Goal: Check status: Check status

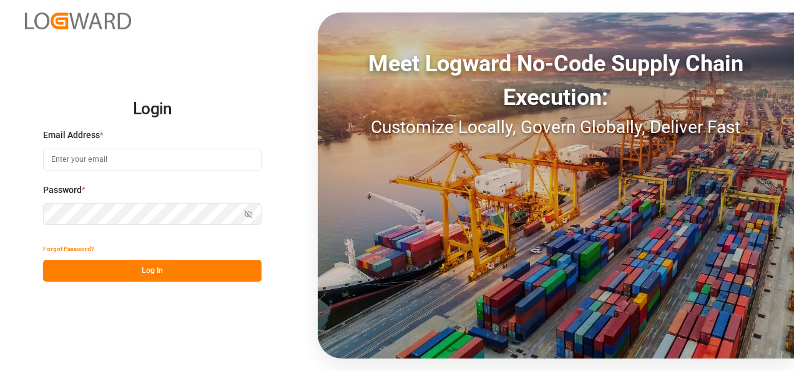
type input "[EMAIL_ADDRESS][DOMAIN_NAME]"
click at [174, 268] on button "Log In" at bounding box center [152, 271] width 219 height 22
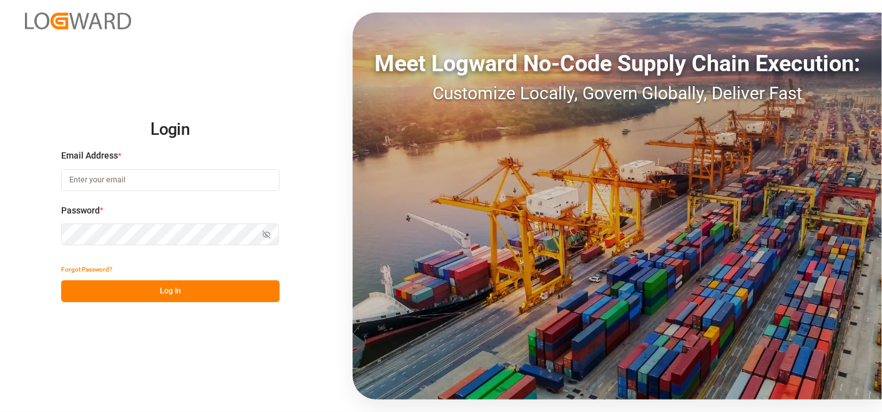
type input "[EMAIL_ADDRESS][DOMAIN_NAME]"
click at [194, 288] on button "Log In" at bounding box center [170, 291] width 219 height 22
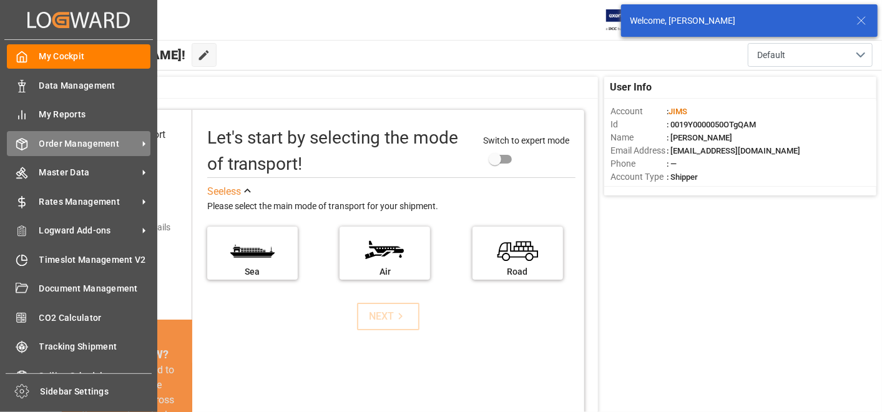
click at [31, 145] on div "Order Management Order Management" at bounding box center [79, 143] width 144 height 24
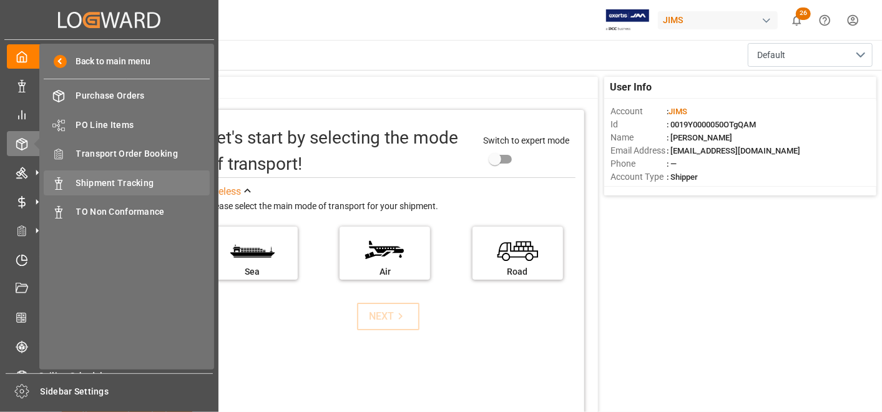
click at [127, 178] on span "Shipment Tracking" at bounding box center [143, 183] width 134 height 13
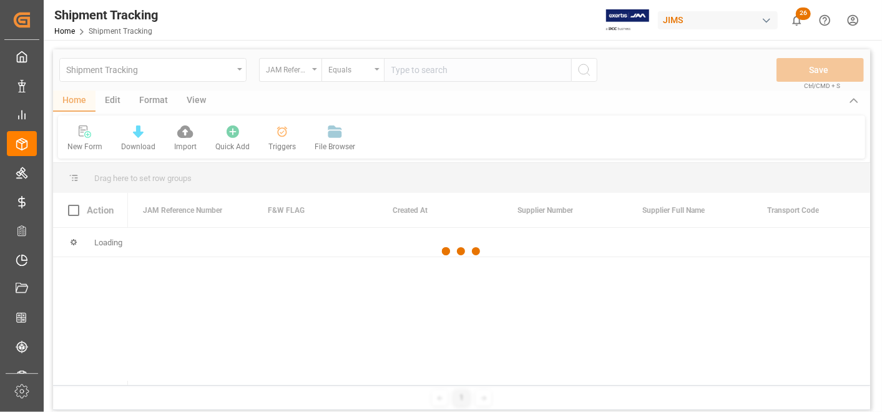
click at [425, 71] on div at bounding box center [461, 251] width 817 height 405
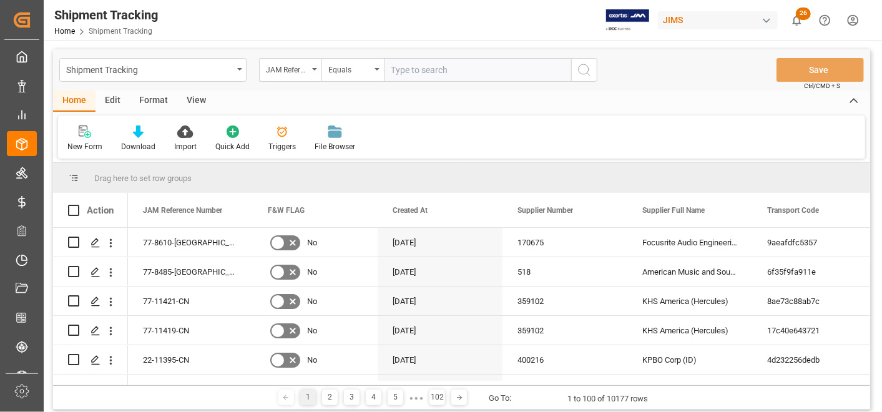
click at [425, 71] on input "text" at bounding box center [477, 70] width 187 height 24
paste input "77-9976-CN"
type input "77-9976-CN"
click at [590, 71] on icon "search button" at bounding box center [584, 69] width 15 height 15
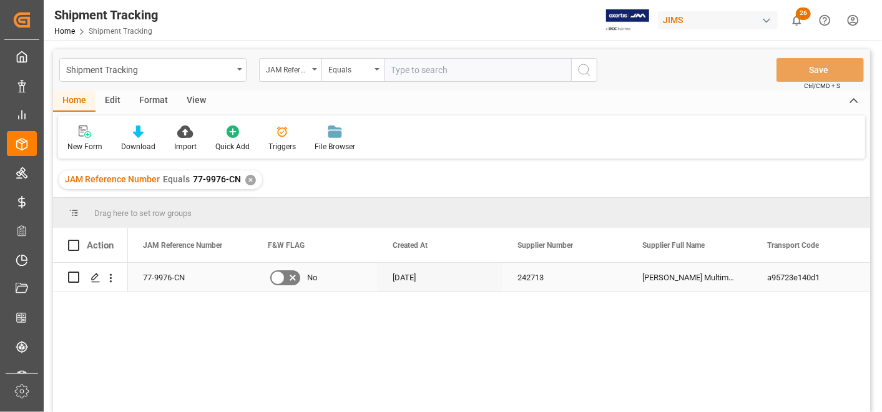
click at [439, 282] on div "[DATE]" at bounding box center [440, 277] width 125 height 29
click at [715, 275] on div "[PERSON_NAME] Multimedia [GEOGRAPHIC_DATA]" at bounding box center [690, 277] width 125 height 29
click at [435, 276] on div "[DATE]" at bounding box center [440, 277] width 125 height 29
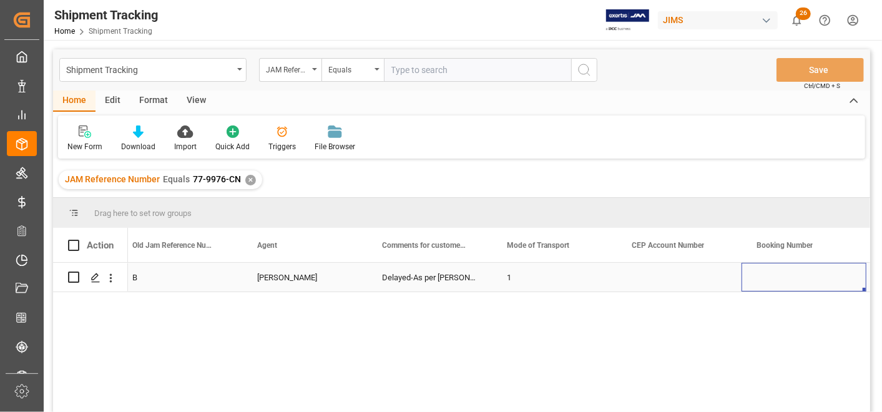
scroll to position [0, 1759]
